Goal: Book appointment/travel/reservation

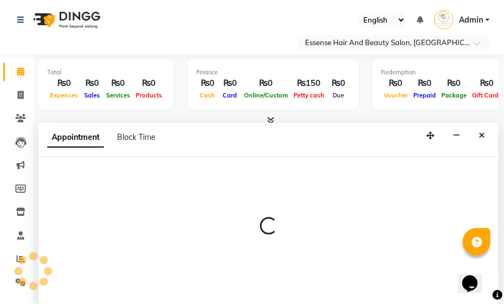
select select "81254"
select select "tentative"
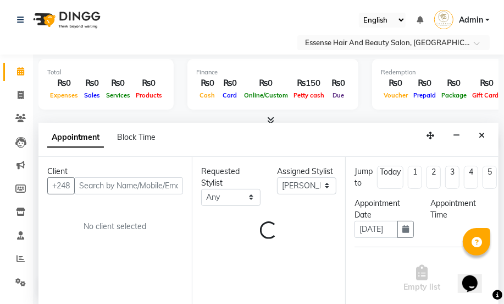
select select "540"
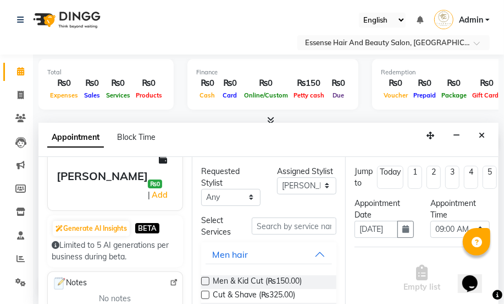
scroll to position [150, 0]
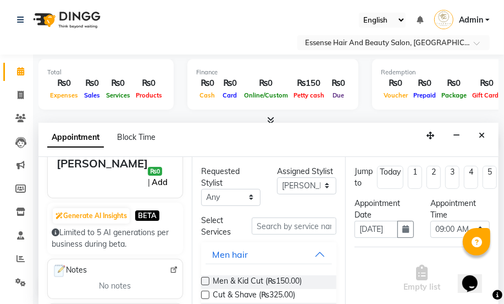
type input "2828952"
click at [159, 175] on link "Add" at bounding box center [159, 181] width 19 height 13
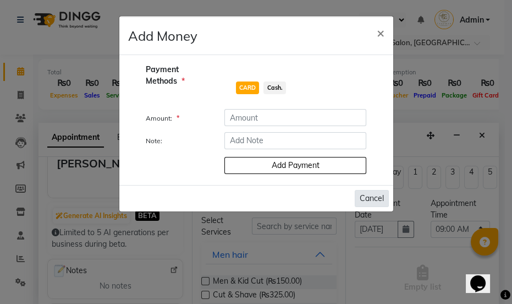
click at [376, 194] on button "Cancel" at bounding box center [372, 198] width 34 height 17
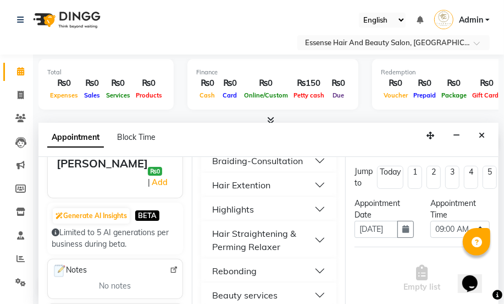
scroll to position [450, 0]
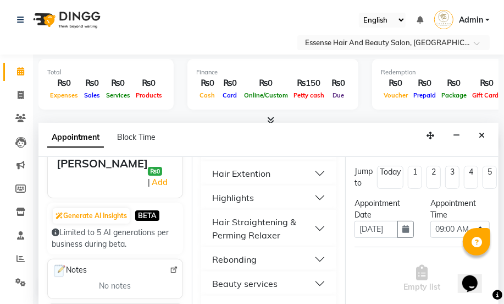
click at [275, 284] on div "Beauty services" at bounding box center [244, 283] width 65 height 13
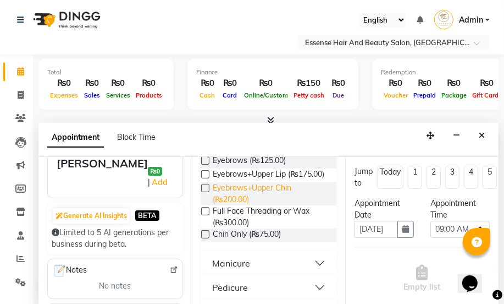
scroll to position [550, 0]
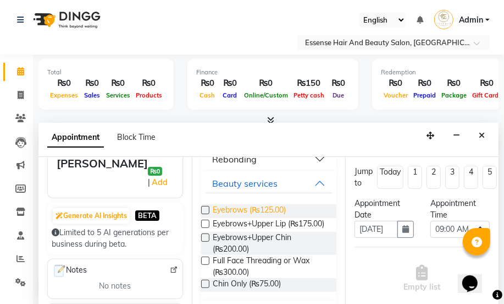
click at [237, 212] on span "Eyebrows (₨125.00)" at bounding box center [249, 211] width 73 height 14
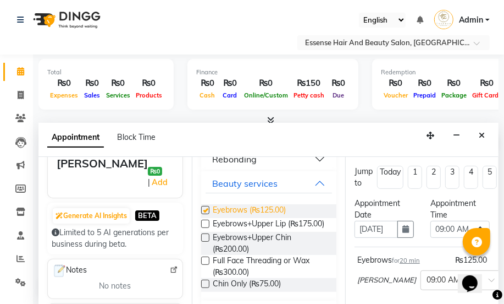
checkbox input "false"
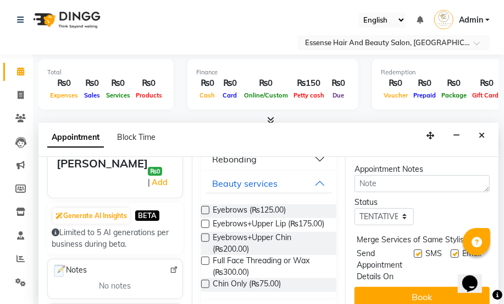
scroll to position [200, 0]
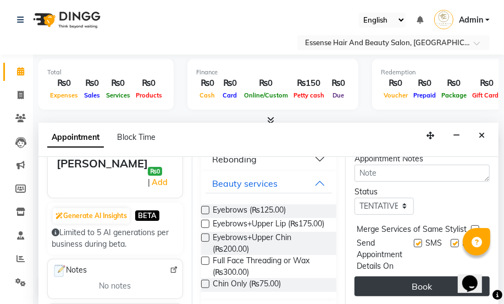
click at [420, 286] on button "Book" at bounding box center [422, 286] width 135 height 20
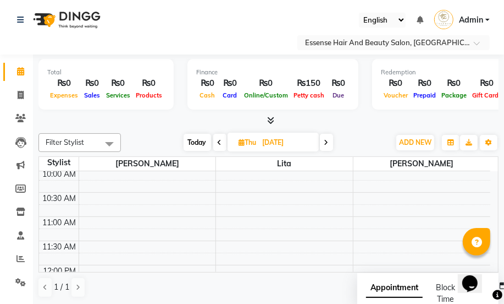
scroll to position [50, 0]
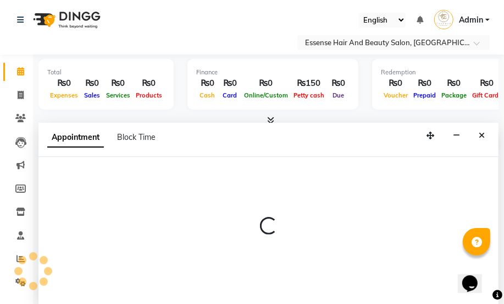
select select "83635"
select select "tentative"
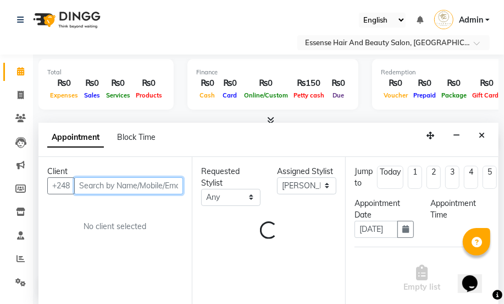
scroll to position [0, 0]
select select "600"
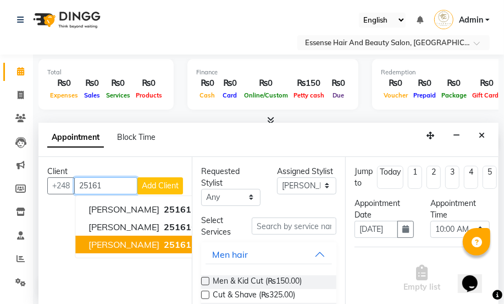
click at [162, 240] on ngb-highlight "25161 13" at bounding box center [182, 244] width 41 height 11
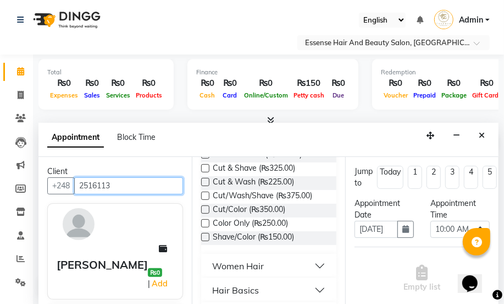
scroll to position [250, 0]
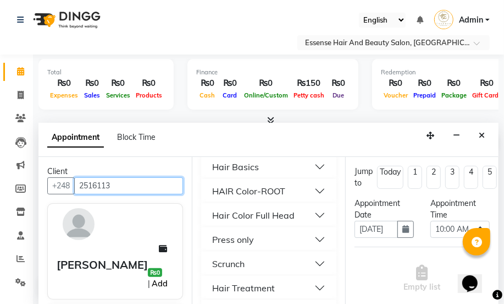
type input "2516113"
click at [158, 277] on link "Add" at bounding box center [159, 283] width 19 height 13
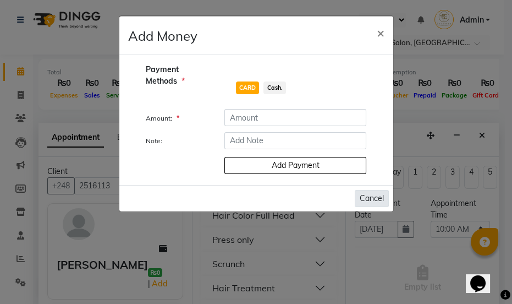
click at [368, 193] on button "Cancel" at bounding box center [372, 198] width 34 height 17
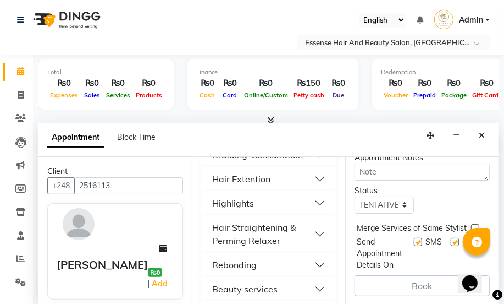
scroll to position [450, 0]
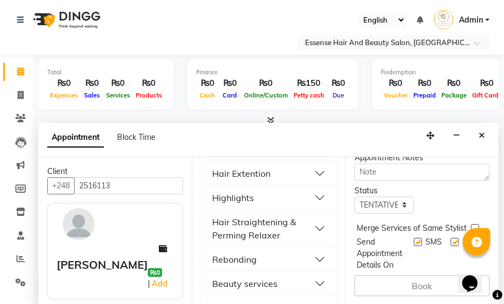
click at [312, 171] on button "Hair Extention" at bounding box center [269, 173] width 127 height 20
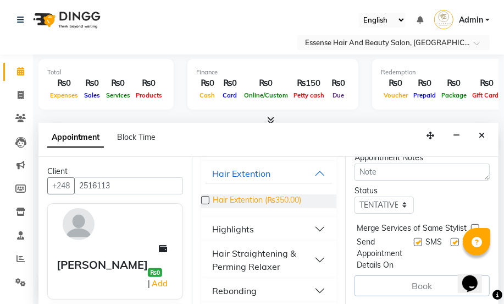
click at [271, 202] on span "Hair Extention (₨350.00)" at bounding box center [257, 201] width 89 height 14
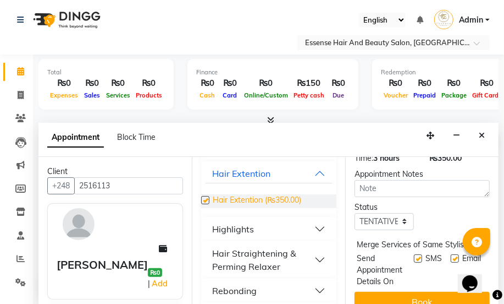
scroll to position [194, 0]
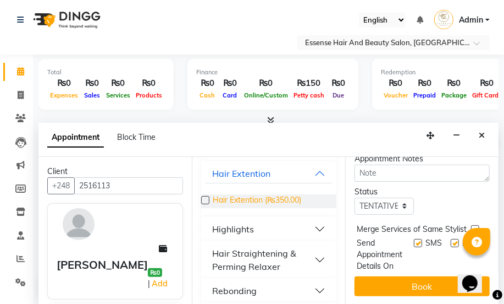
checkbox input "false"
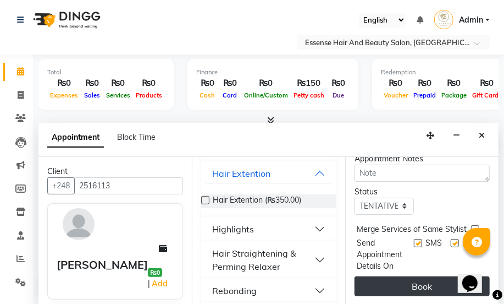
click at [417, 279] on button "Book" at bounding box center [422, 286] width 135 height 20
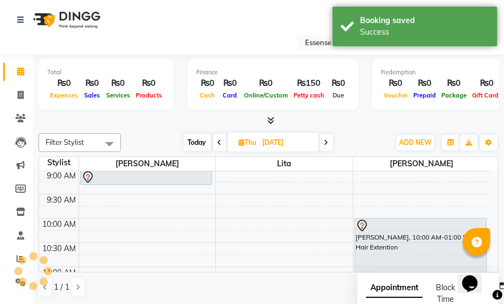
scroll to position [0, 0]
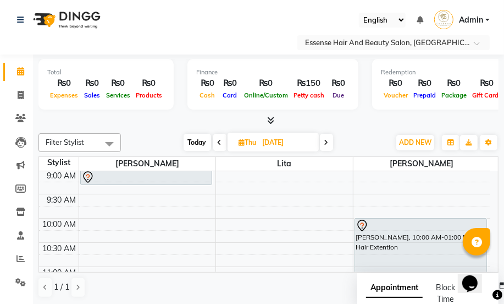
click at [329, 143] on icon at bounding box center [327, 142] width 4 height 7
type input "[DATE]"
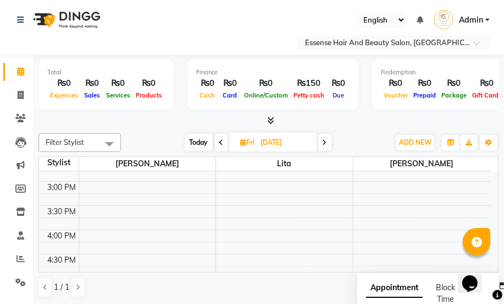
scroll to position [341, 0]
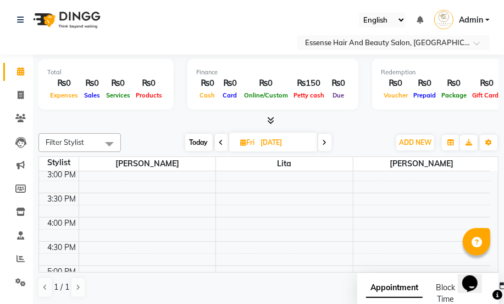
click at [363, 221] on div "8:00 AM 8:30 AM 9:00 AM 9:30 AM 10:00 AM 10:30 AM 11:00 AM 11:30 AM 12:00 PM 12…" at bounding box center [265, 144] width 452 height 629
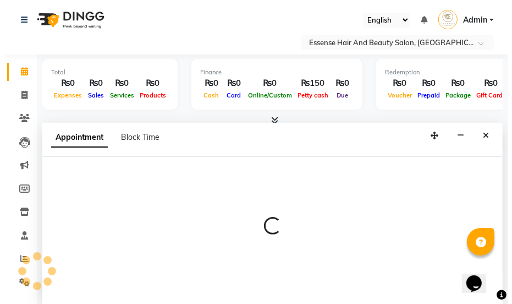
scroll to position [0, 0]
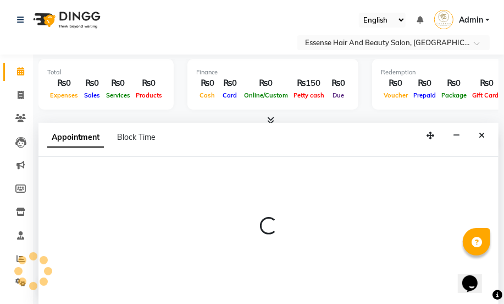
select select "83635"
select select "960"
select select "tentative"
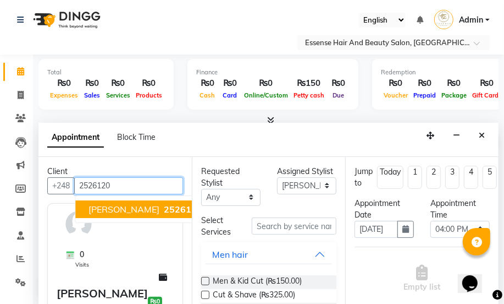
type input "2526120"
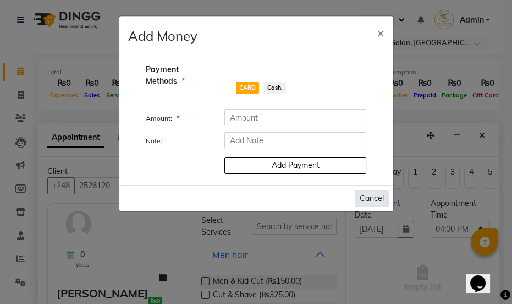
click at [371, 200] on button "Cancel" at bounding box center [372, 198] width 34 height 17
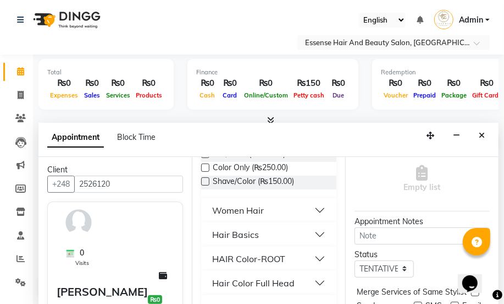
scroll to position [200, 0]
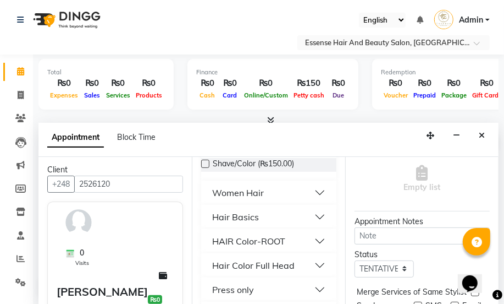
click at [313, 216] on button "Hair Basics" at bounding box center [269, 217] width 127 height 20
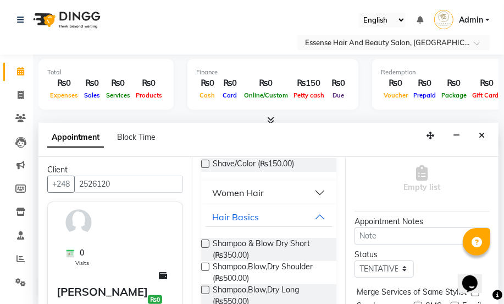
click at [208, 287] on label at bounding box center [205, 290] width 8 height 8
click at [208, 287] on input "checkbox" at bounding box center [204, 290] width 7 height 7
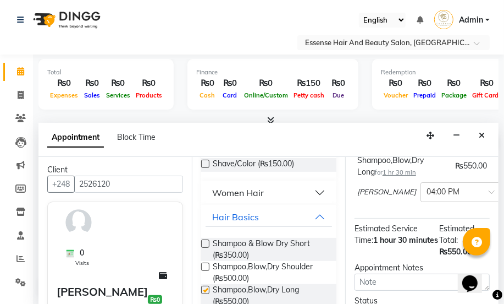
checkbox input "false"
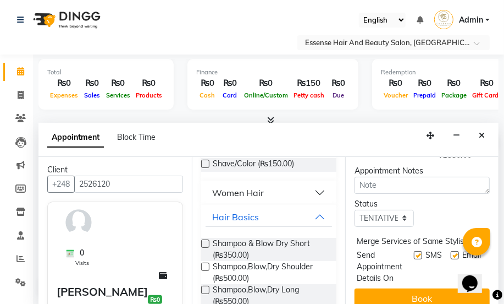
scroll to position [217, 0]
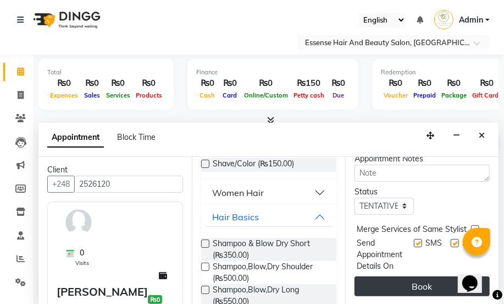
click at [414, 276] on button "Book" at bounding box center [422, 286] width 135 height 20
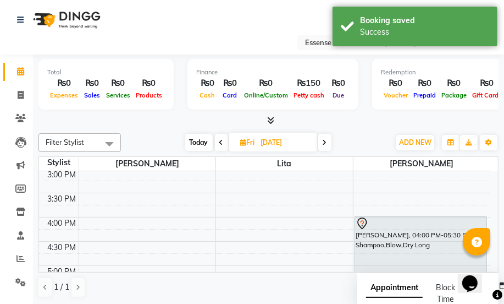
scroll to position [0, 0]
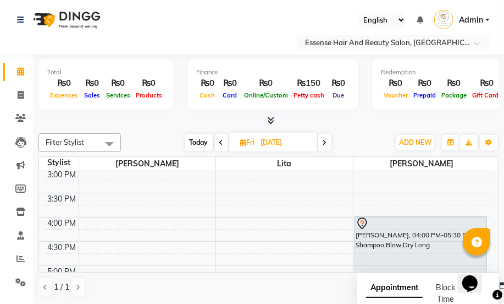
click at [220, 144] on icon at bounding box center [222, 142] width 4 height 7
type input "[DATE]"
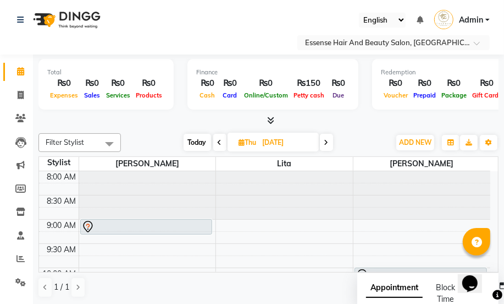
click at [86, 227] on icon at bounding box center [87, 226] width 13 height 13
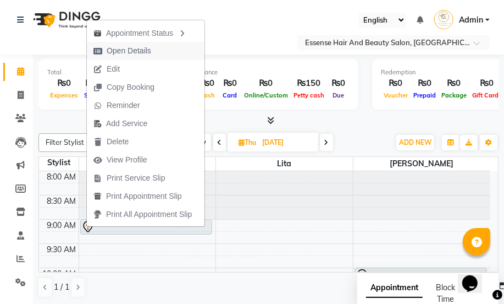
click at [137, 53] on span "Open Details" at bounding box center [129, 51] width 45 height 12
select select "7"
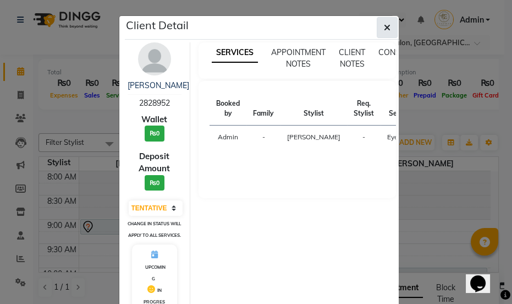
click at [384, 25] on icon "button" at bounding box center [387, 27] width 7 height 9
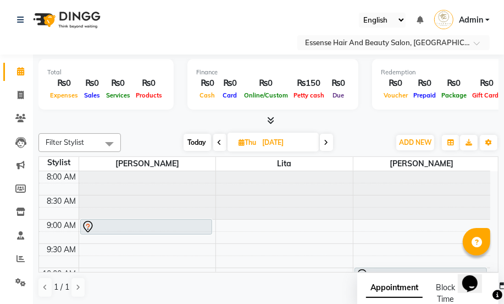
click at [218, 141] on icon at bounding box center [220, 142] width 4 height 7
type input "[DATE]"
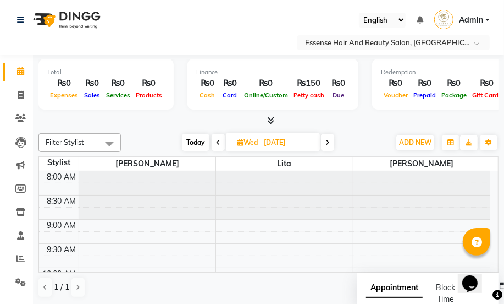
select select "81254"
select select "tentative"
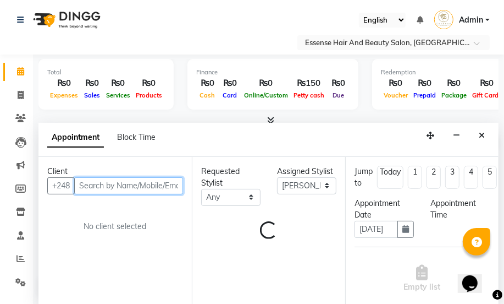
select select "540"
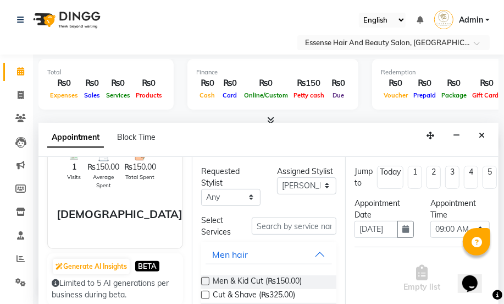
scroll to position [100, 0]
type input "2595204"
click at [185, 226] on link "Add" at bounding box center [194, 232] width 19 height 13
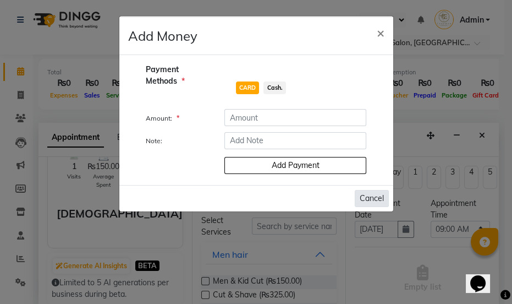
click at [364, 200] on button "Cancel" at bounding box center [372, 198] width 34 height 17
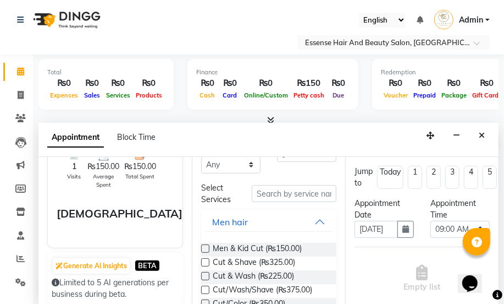
scroll to position [50, 0]
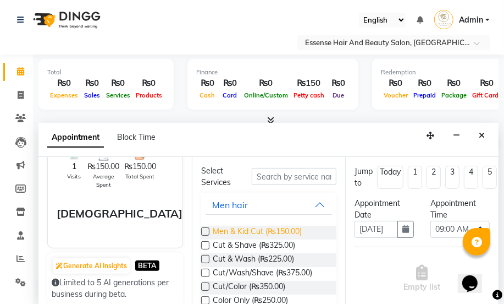
click at [278, 231] on span "Men & Kid Cut (₨150.00)" at bounding box center [257, 233] width 89 height 14
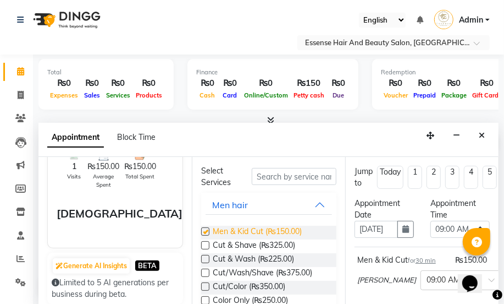
checkbox input "false"
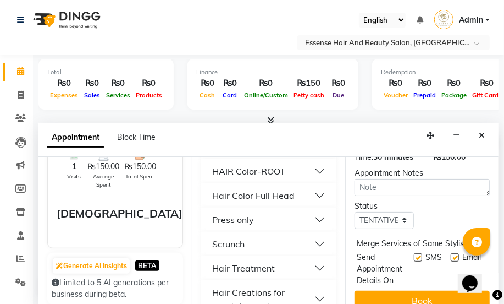
scroll to position [200, 0]
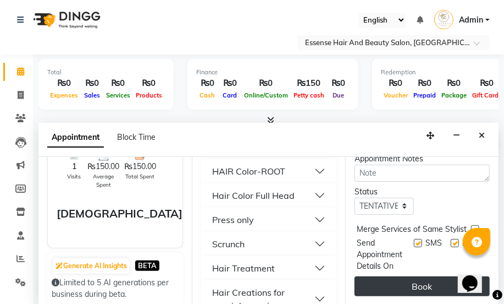
click at [418, 281] on button "Book" at bounding box center [422, 286] width 135 height 20
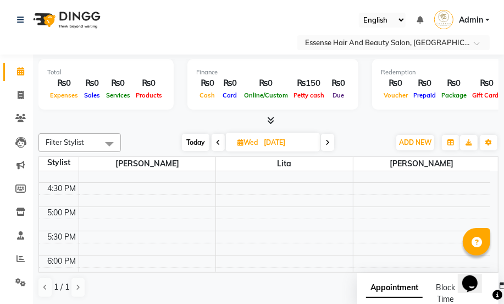
scroll to position [350, 0]
click at [86, 211] on div "8:00 AM 8:30 AM 9:00 AM 9:30 AM 10:00 AM 10:30 AM 11:00 AM 11:30 AM 12:00 PM 12…" at bounding box center [265, 135] width 452 height 629
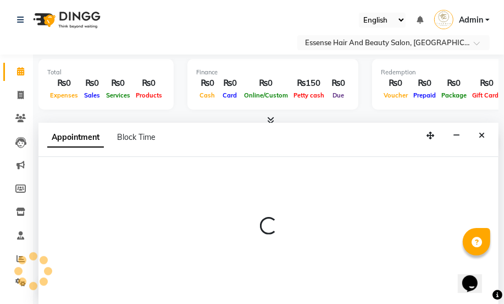
select select "81254"
select select "tentative"
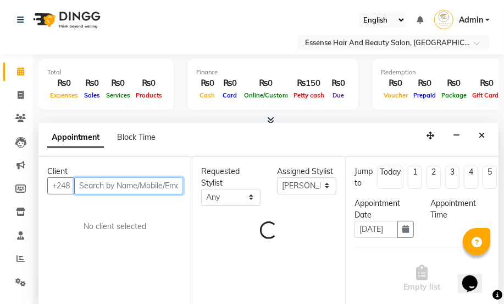
scroll to position [0, 0]
select select "960"
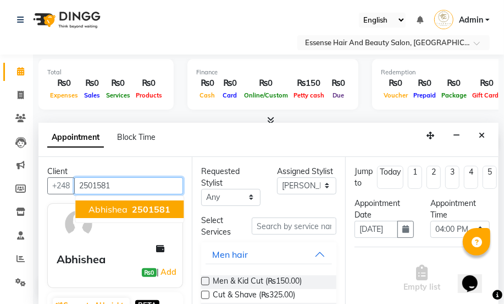
type input "2501581"
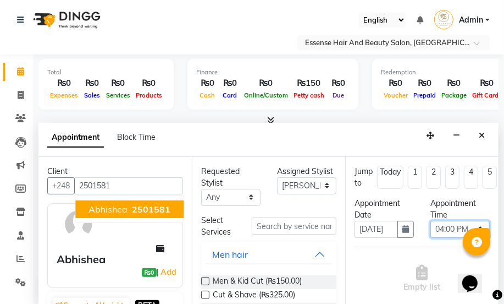
click at [471, 227] on select "Select 09:00 AM 09:15 AM 09:30 AM 09:45 AM 10:00 AM 10:15 AM 10:30 AM 10:45 AM …" at bounding box center [460, 229] width 59 height 17
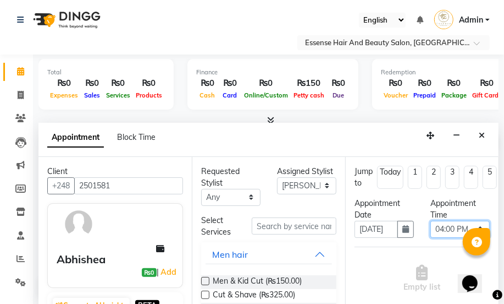
select select "1005"
click at [431, 221] on select "Select 09:00 AM 09:15 AM 09:30 AM 09:45 AM 10:00 AM 10:15 AM 10:30 AM 10:45 AM …" at bounding box center [460, 229] width 59 height 17
click at [264, 280] on span "Men & Kid Cut (₨150.00)" at bounding box center [257, 282] width 89 height 14
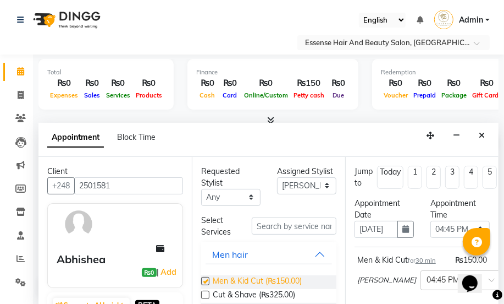
checkbox input "false"
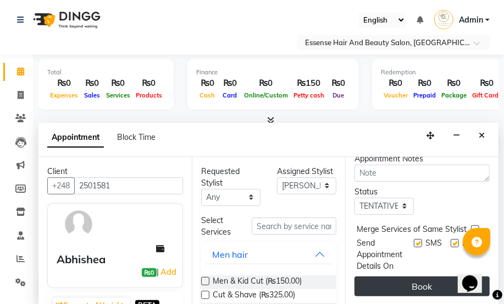
scroll to position [200, 0]
click at [407, 284] on button "Book" at bounding box center [422, 286] width 135 height 20
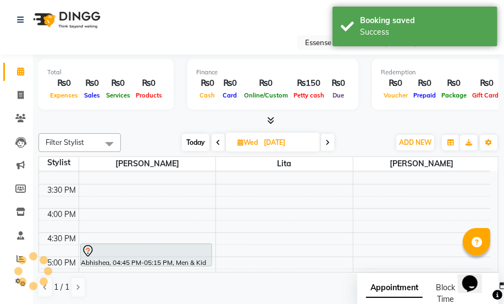
scroll to position [0, 0]
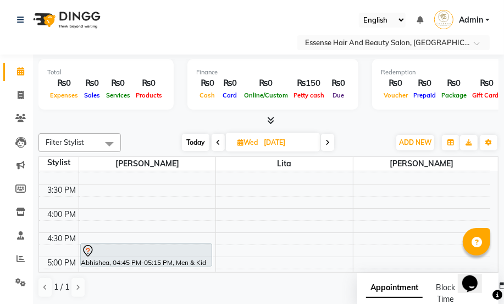
click at [195, 144] on span "Today" at bounding box center [196, 142] width 28 height 17
type input "02-09-2025"
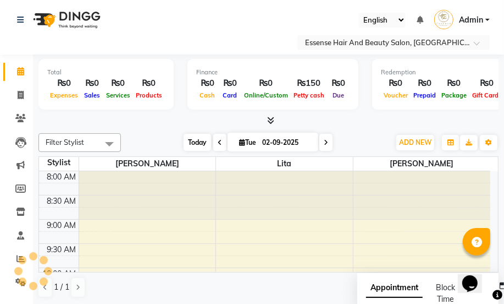
scroll to position [242, 0]
